Goal: Check status: Check status

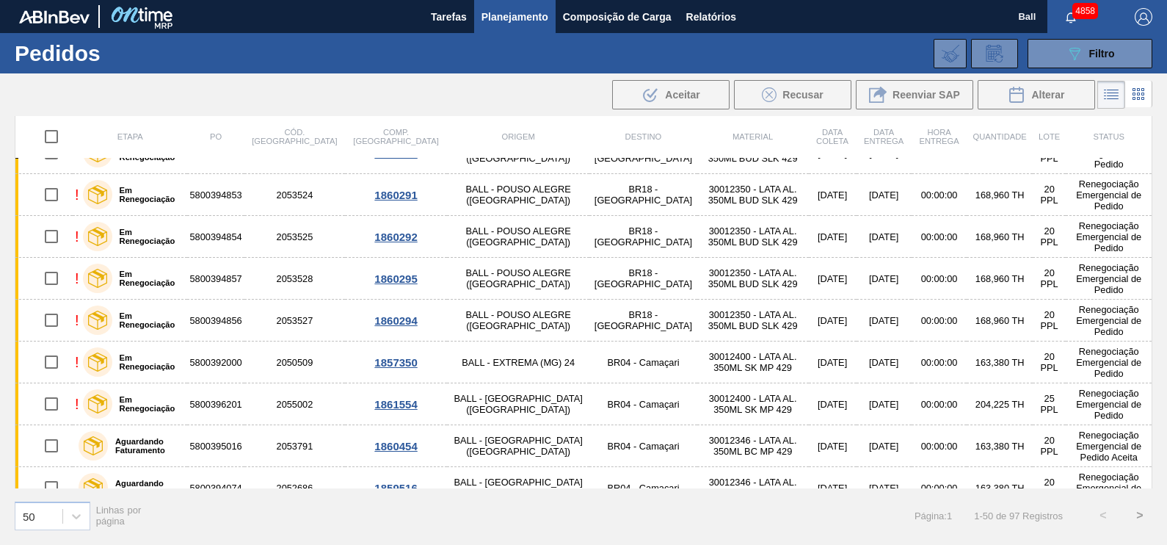
scroll to position [1756, 0]
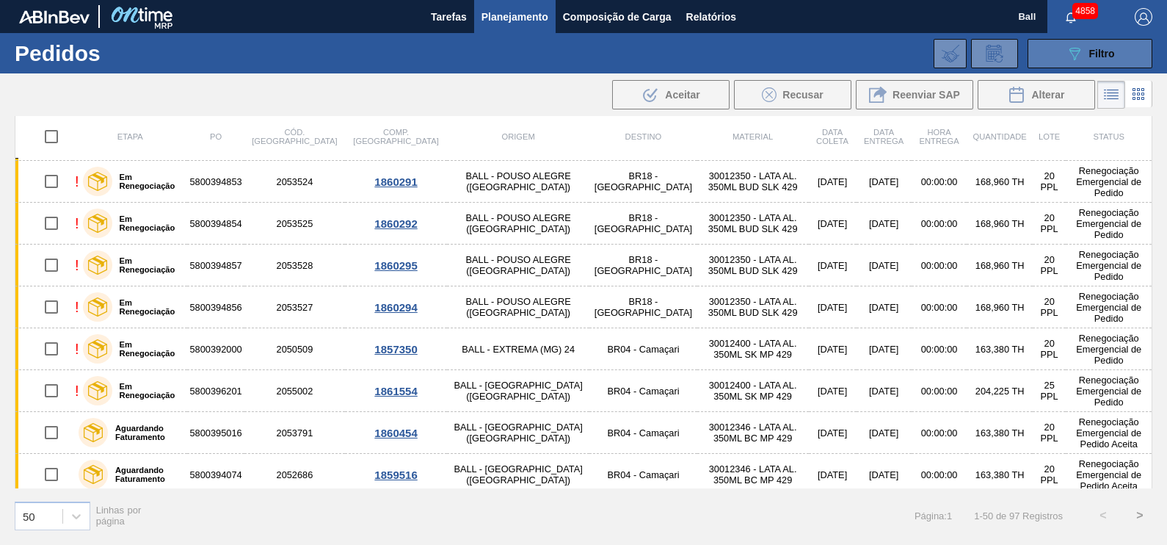
click at [1090, 62] on button "089F7B8B-B2A5-4AFE-B5C0-19BA573D28AC Filtro" at bounding box center [1090, 53] width 125 height 29
click at [1077, 52] on icon "089F7B8B-B2A5-4AFE-B5C0-19BA573D28AC" at bounding box center [1075, 54] width 18 height 18
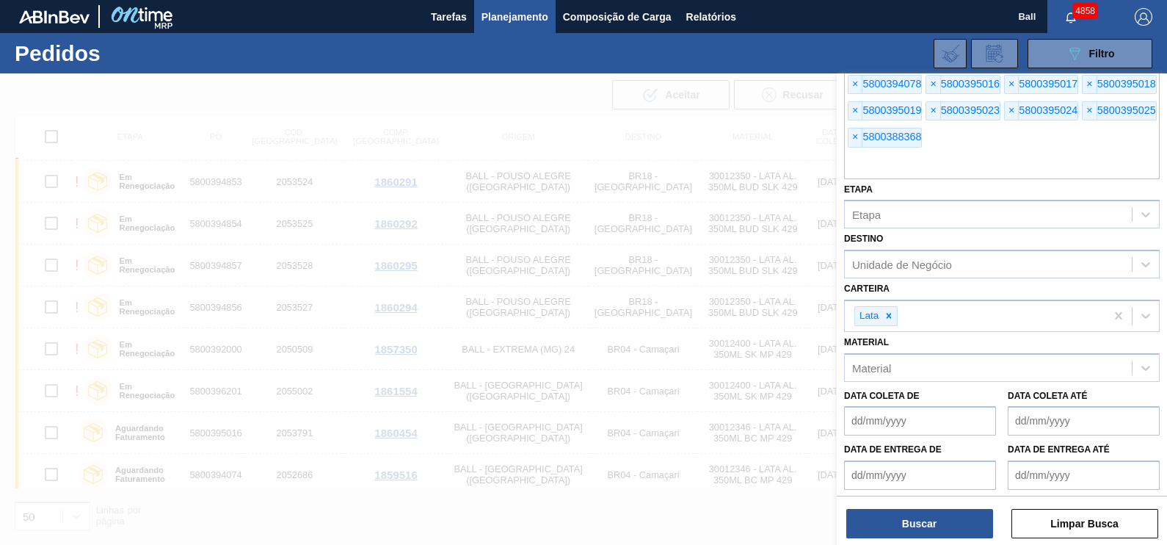
scroll to position [550, 0]
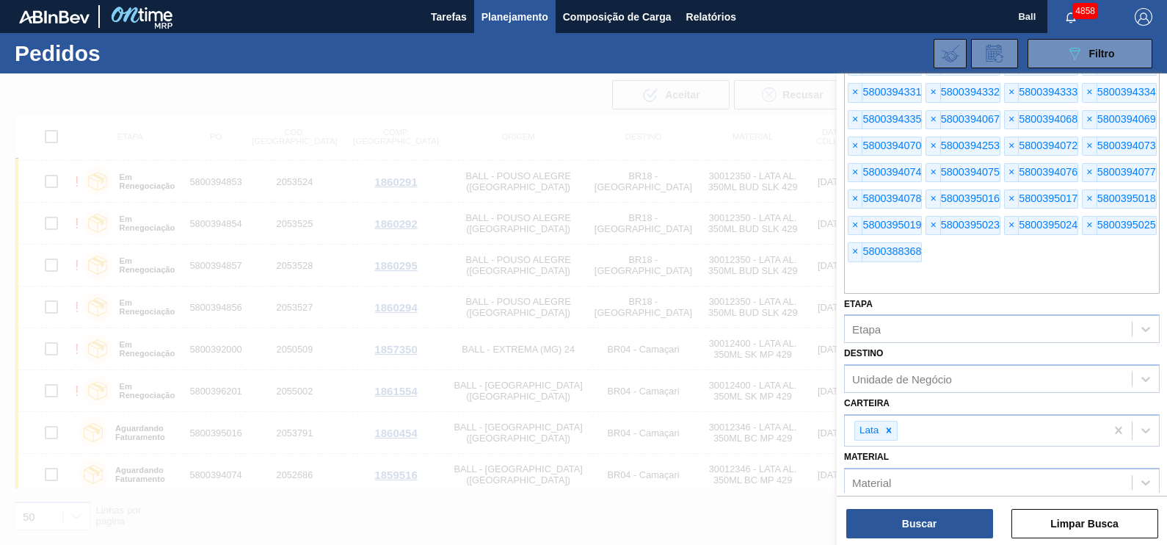
click at [1002, 266] on input "text" at bounding box center [1002, 280] width 316 height 28
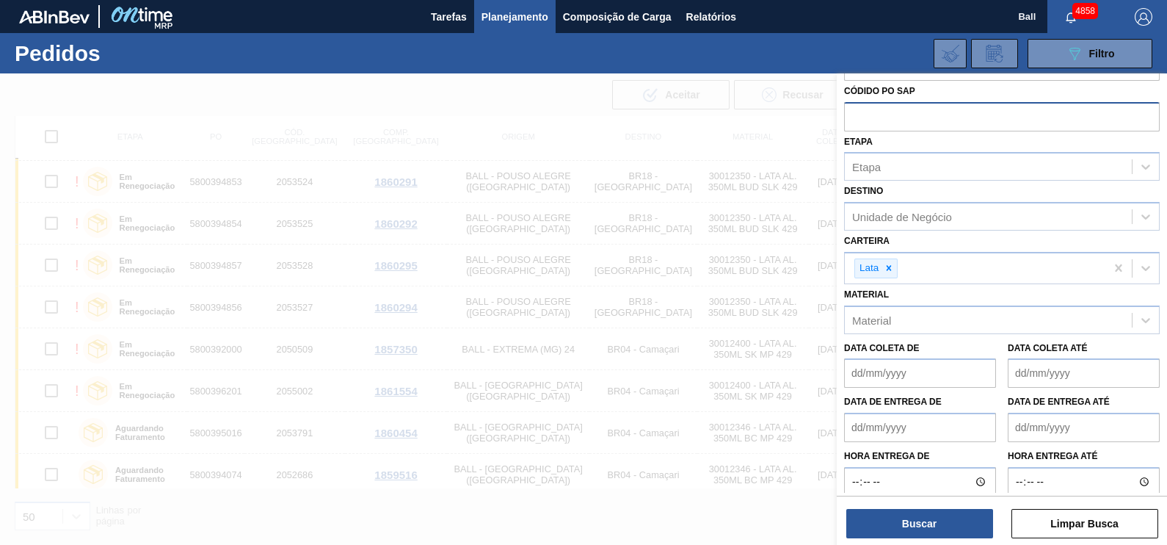
paste input "text"
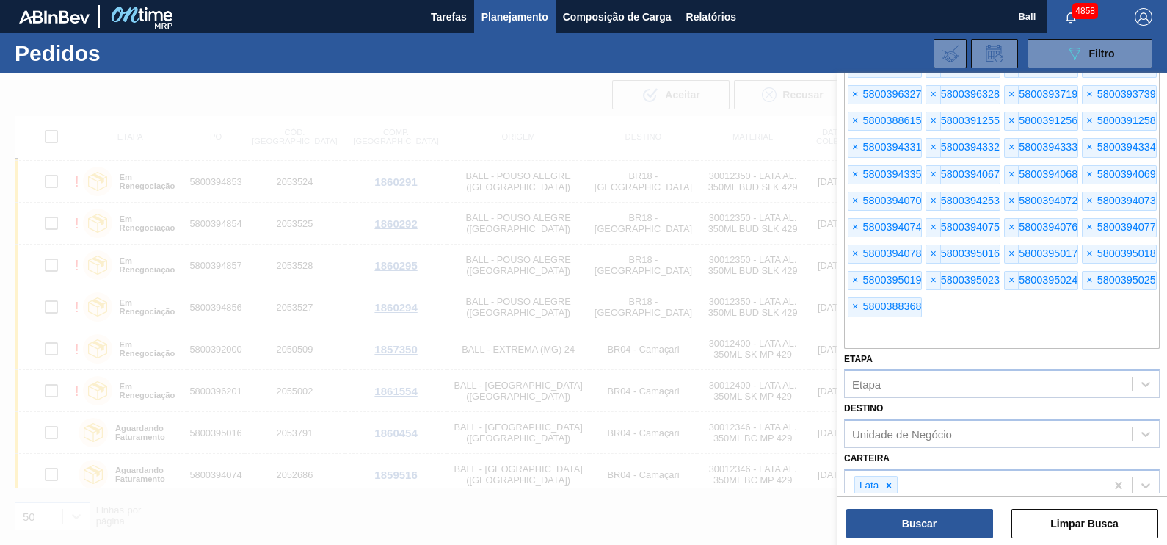
scroll to position [524, 0]
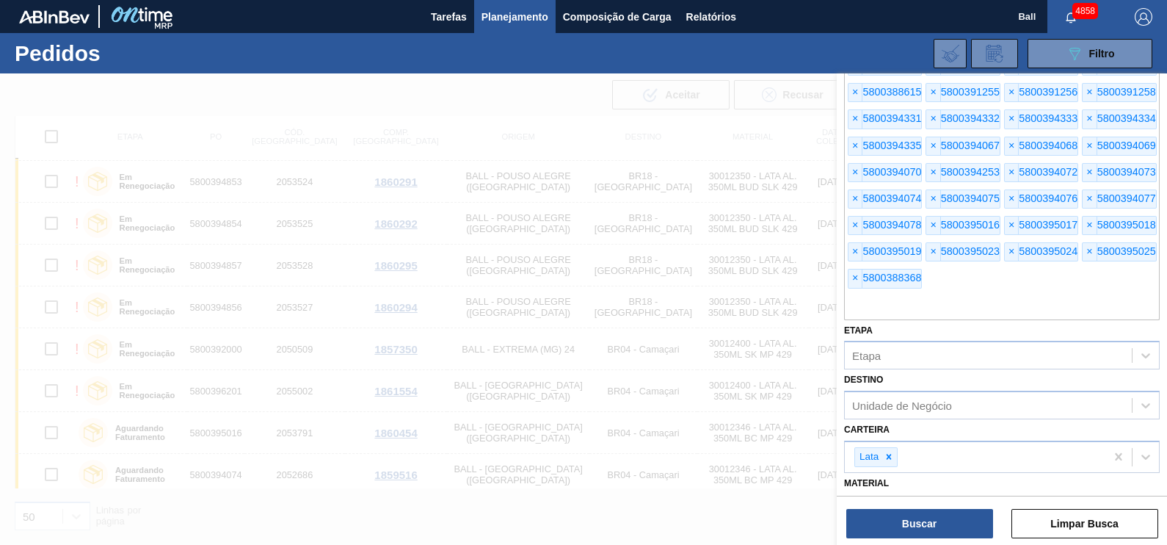
click at [876, 499] on div "Buscar Limpar Busca" at bounding box center [1002, 515] width 330 height 41
click at [881, 508] on div "Buscar Limpar Busca" at bounding box center [1002, 515] width 330 height 41
click at [894, 517] on button "Buscar" at bounding box center [919, 523] width 147 height 29
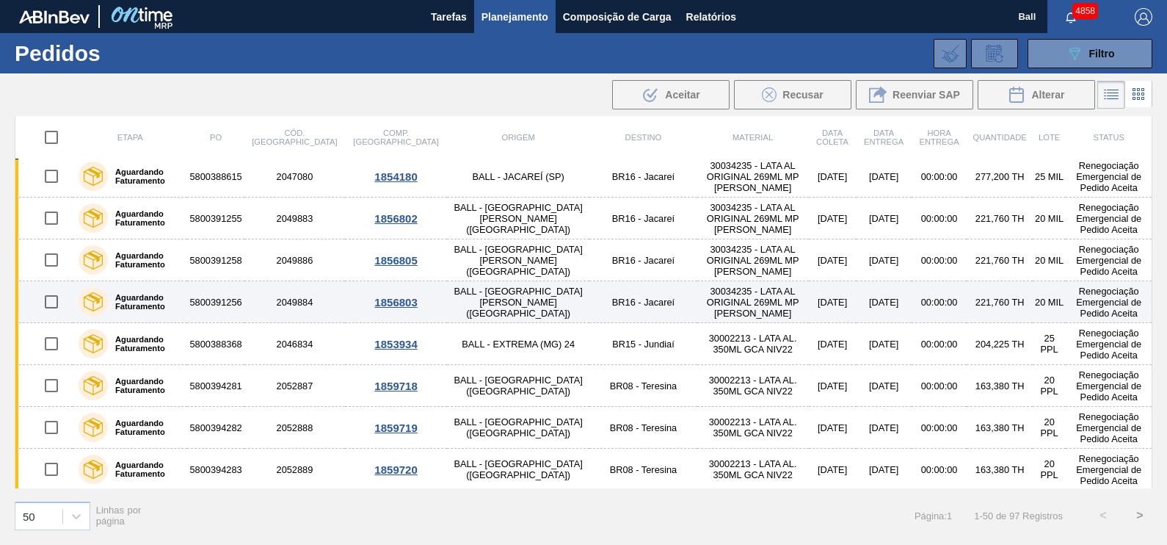
scroll to position [0, 0]
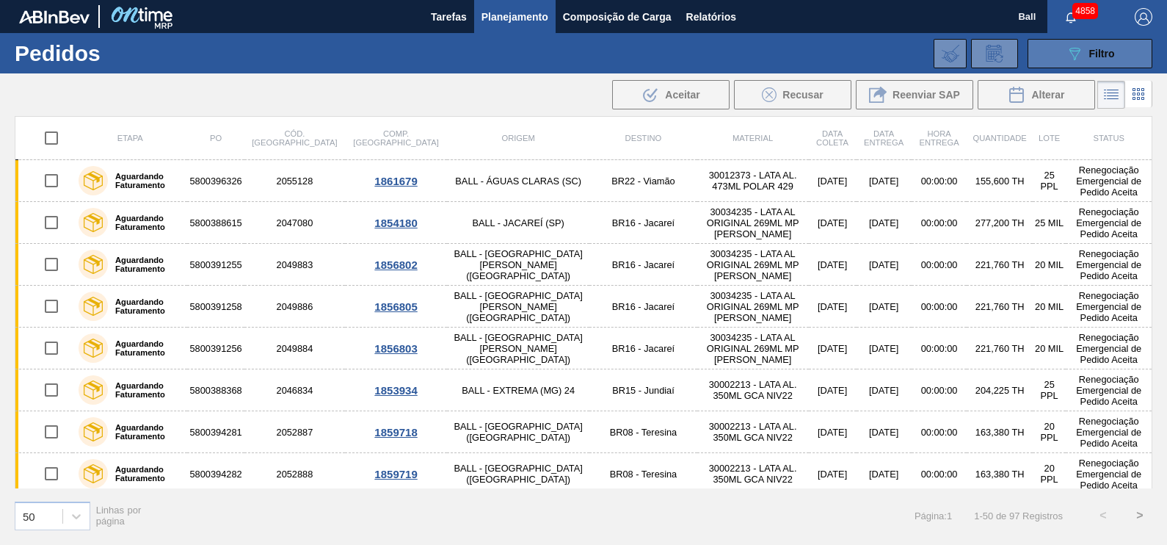
click at [1101, 48] on span "Filtro" at bounding box center [1102, 54] width 26 height 12
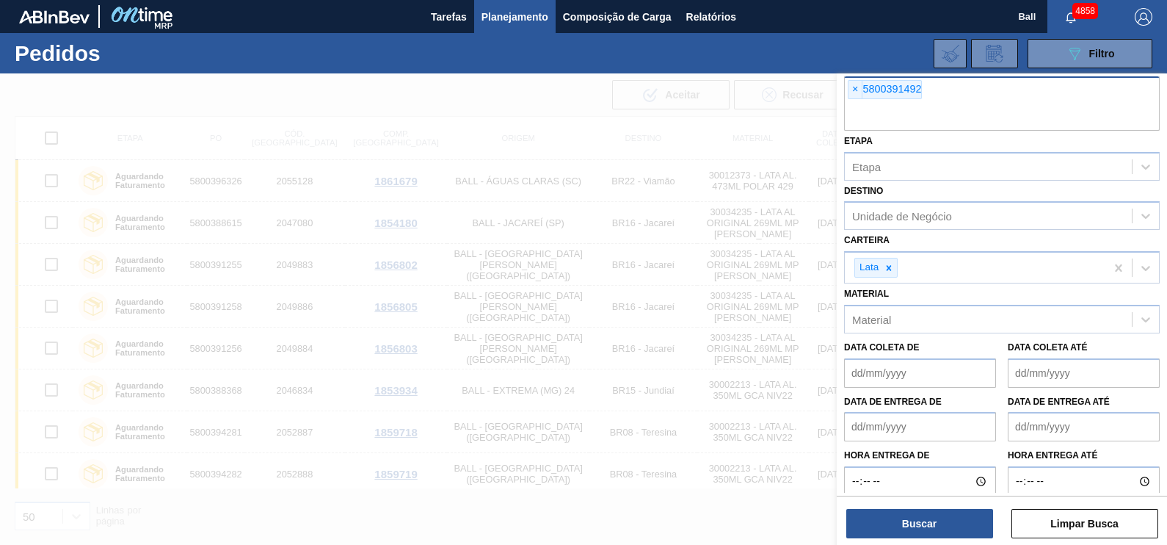
scroll to position [51, 0]
paste input "text"
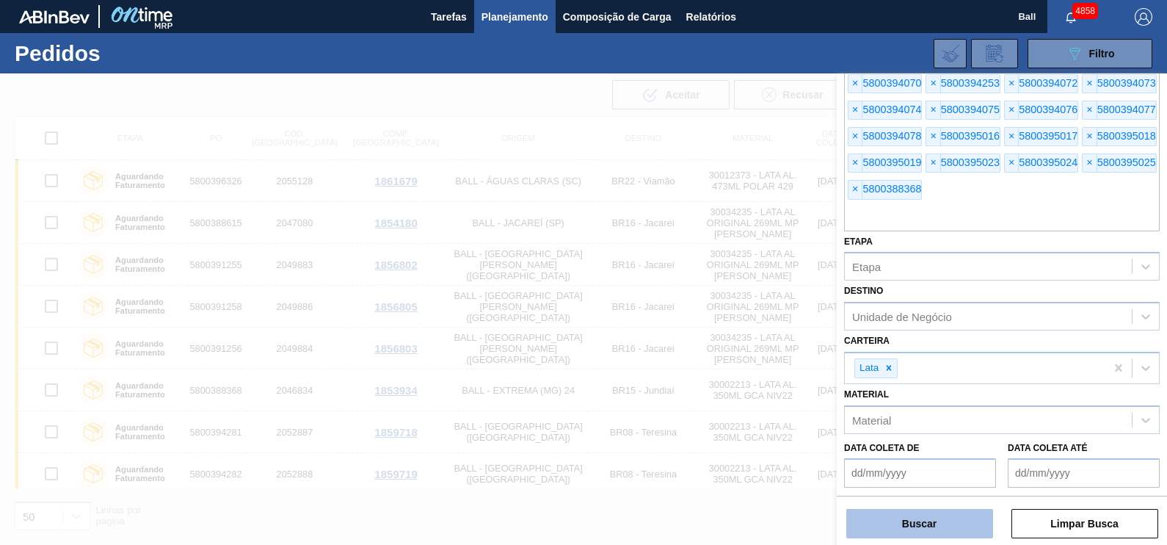
scroll to position [740, 0]
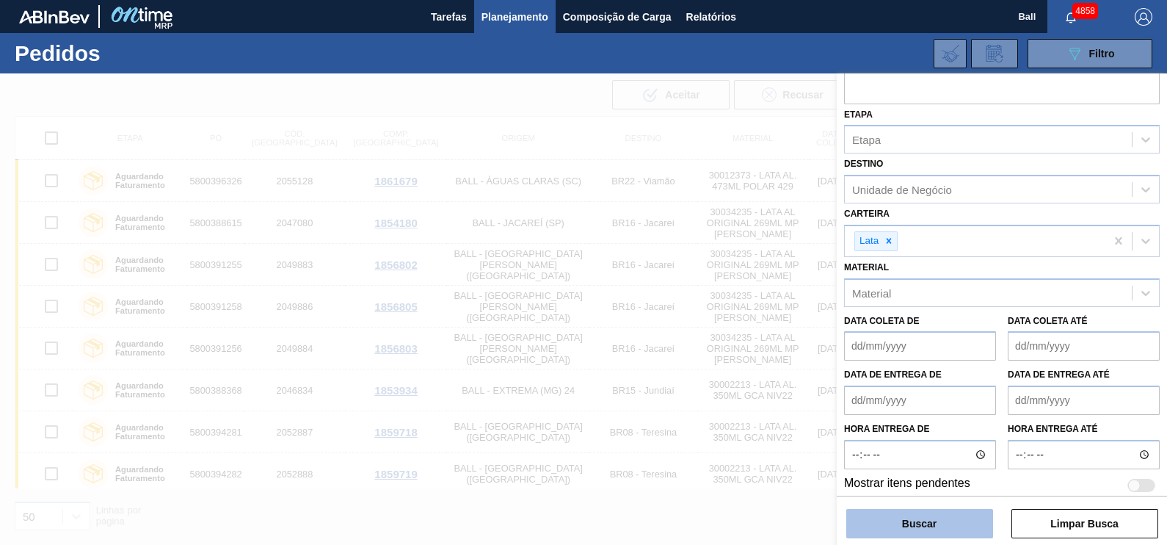
click at [983, 523] on button "Buscar" at bounding box center [919, 523] width 147 height 29
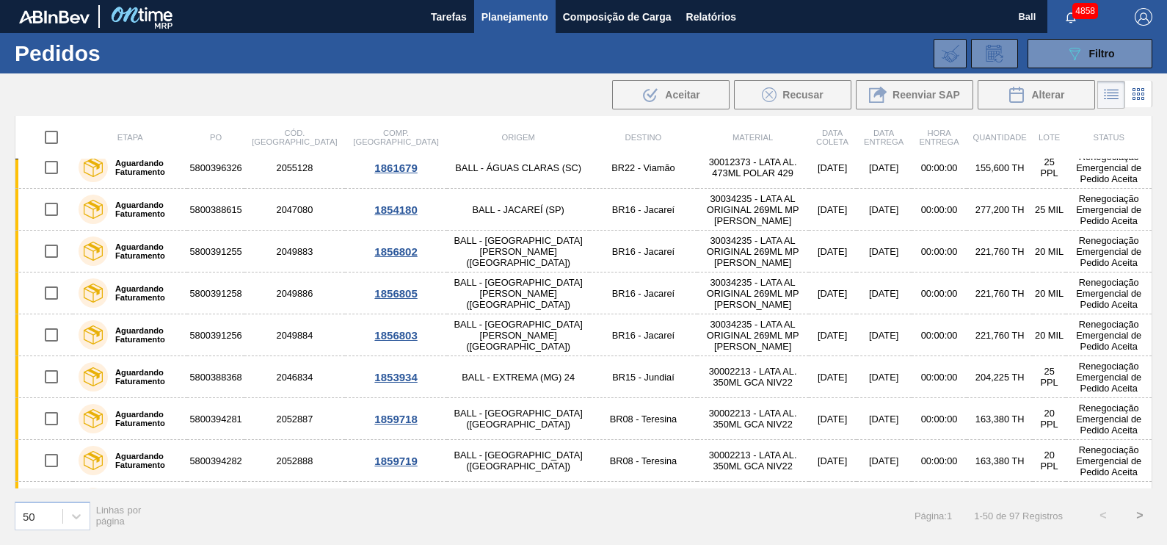
scroll to position [0, 0]
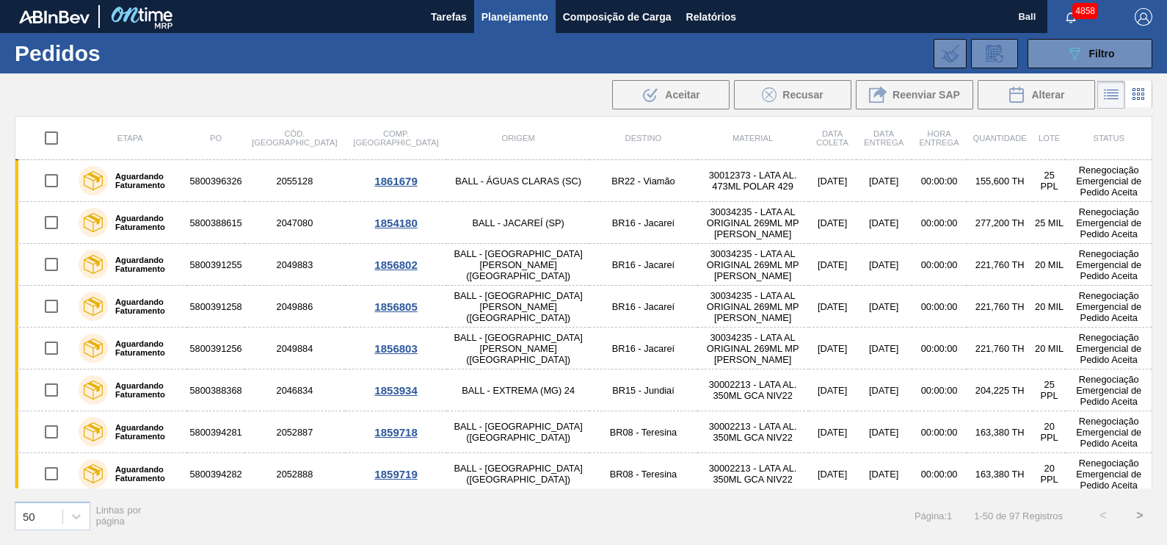
click at [1079, 69] on div "089F7B8B-B2A5-4AFE-B5C0-19BA573D28AC Filtro Código Pedido Portal Códido PO SAP …" at bounding box center [693, 54] width 933 height 44
click at [1085, 59] on div "089F7B8B-B2A5-4AFE-B5C0-19BA573D28AC Filtro" at bounding box center [1090, 54] width 49 height 18
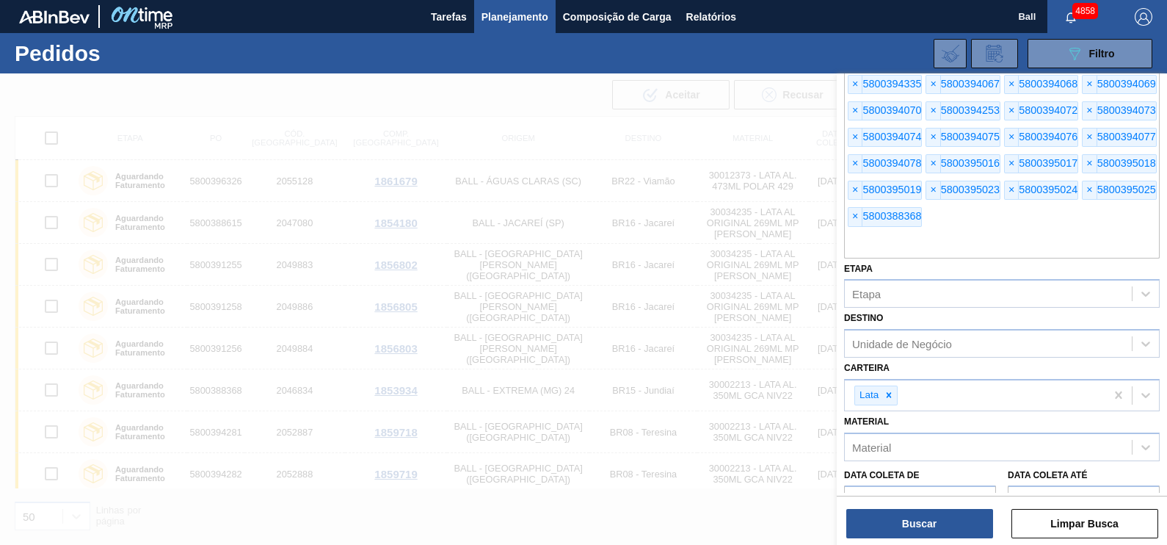
scroll to position [641, 0]
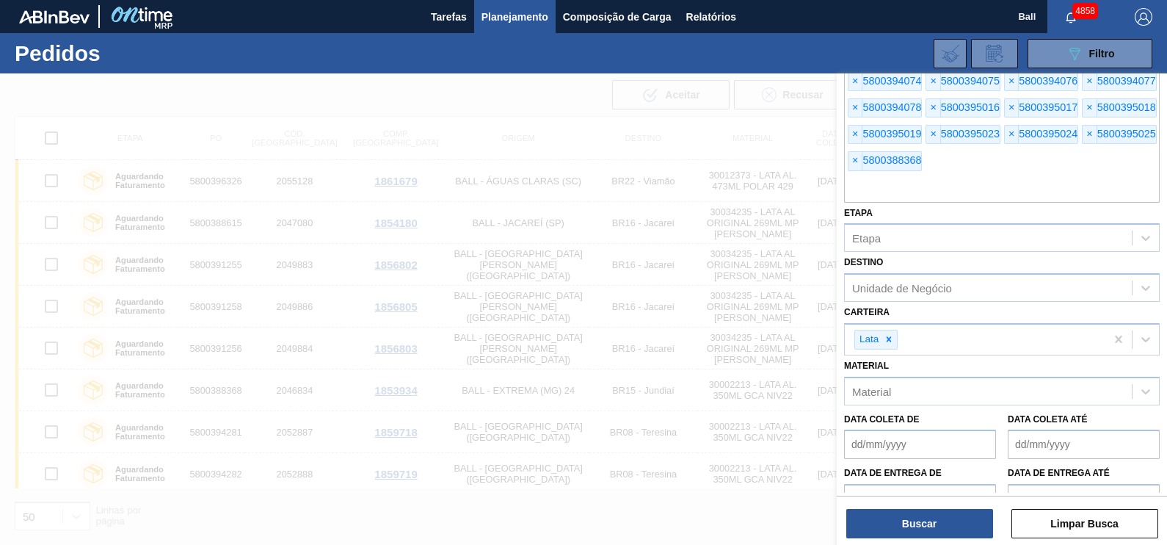
click at [989, 192] on input "text" at bounding box center [1002, 189] width 316 height 28
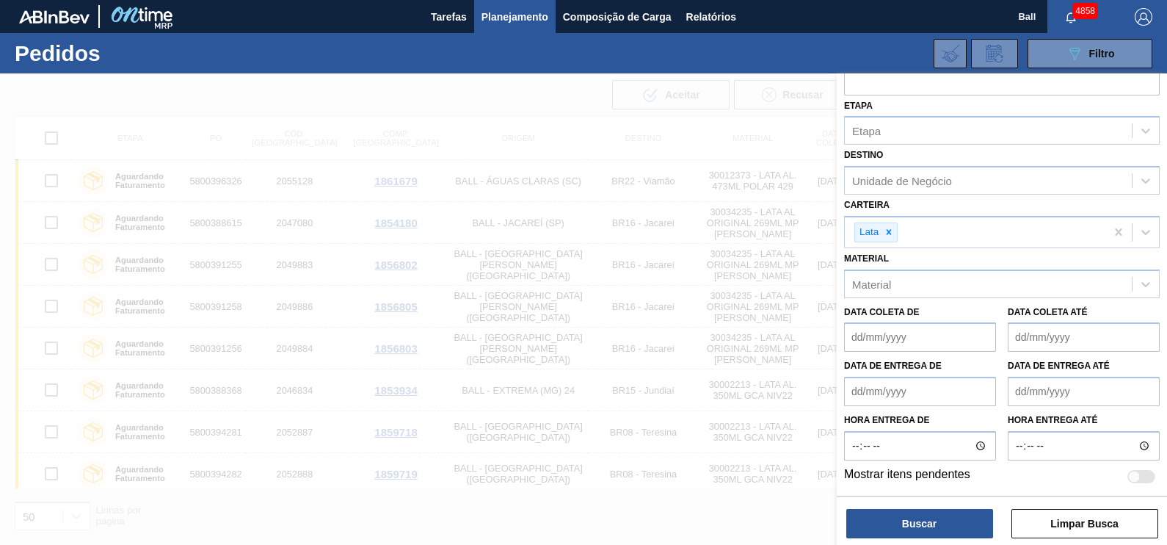
scroll to position [64, 0]
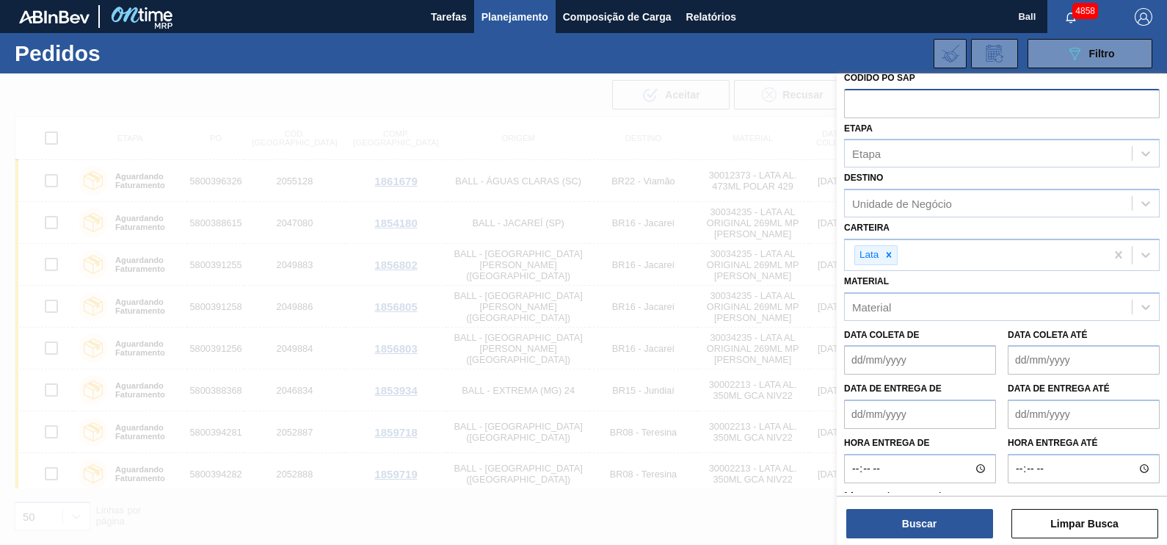
click at [880, 92] on input "text" at bounding box center [1002, 103] width 316 height 28
paste input "text"
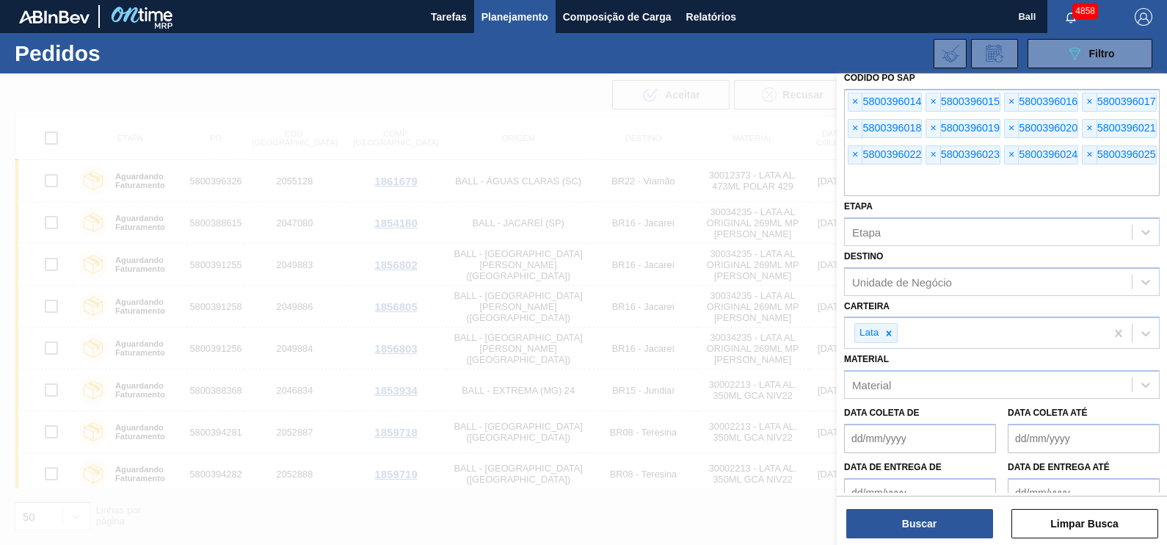
scroll to position [142, 0]
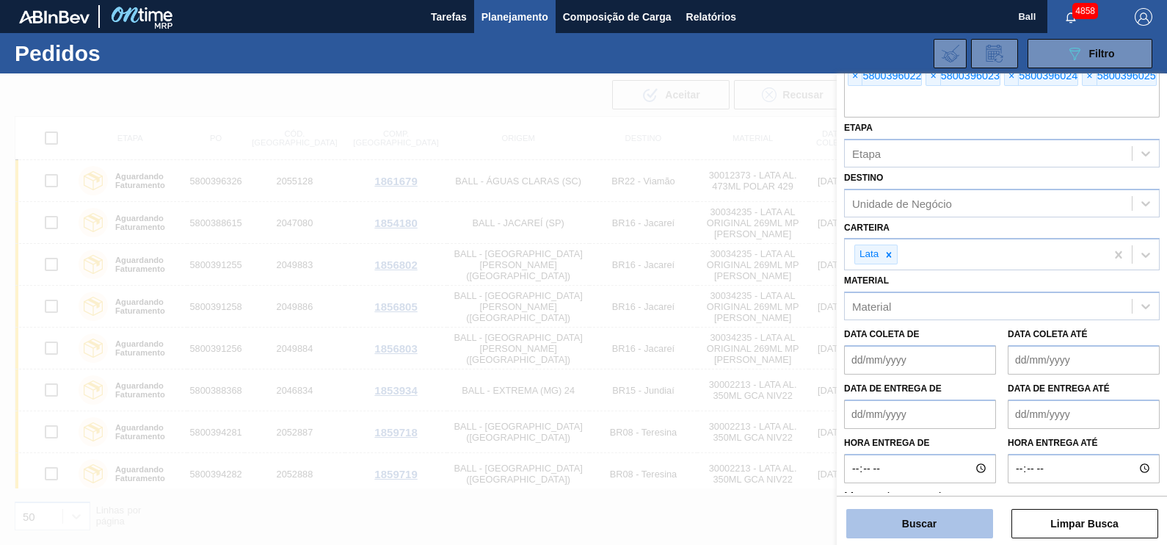
click at [917, 517] on button "Buscar" at bounding box center [919, 523] width 147 height 29
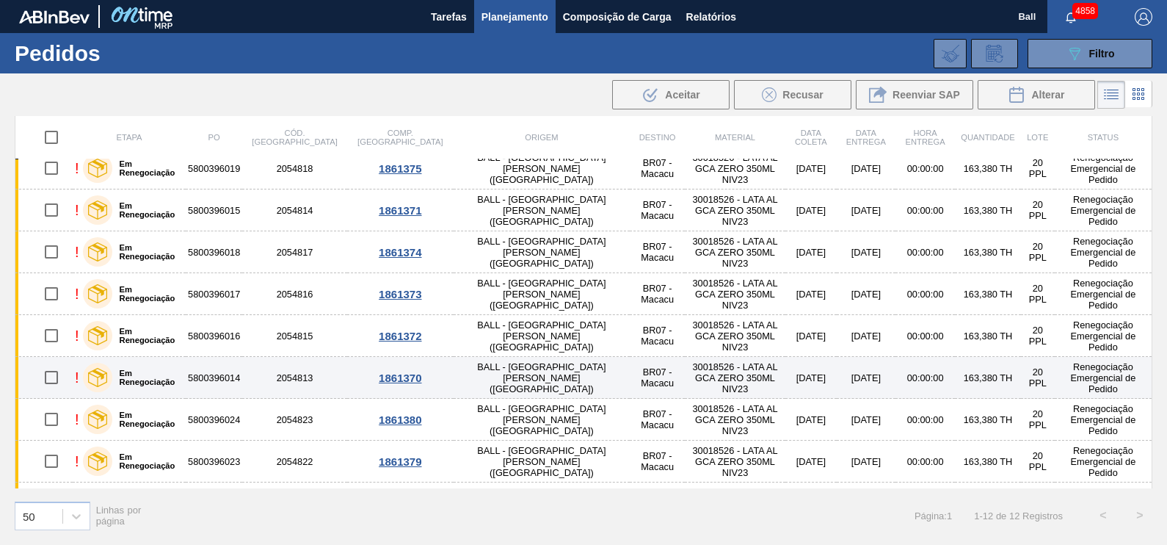
scroll to position [0, 0]
